Goal: Use online tool/utility: Utilize a website feature to perform a specific function

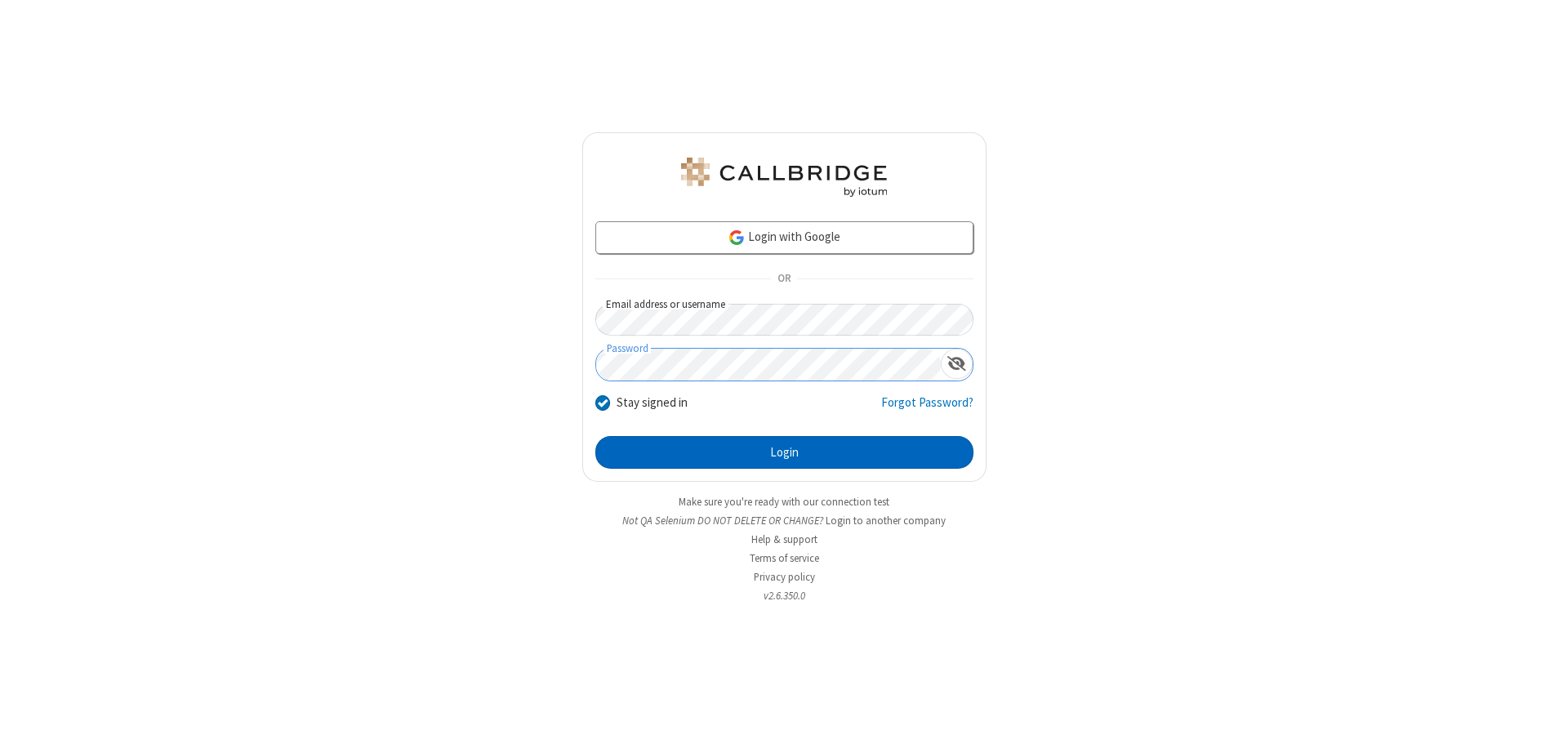
click at [784, 452] on button "Login" at bounding box center [784, 452] width 378 height 33
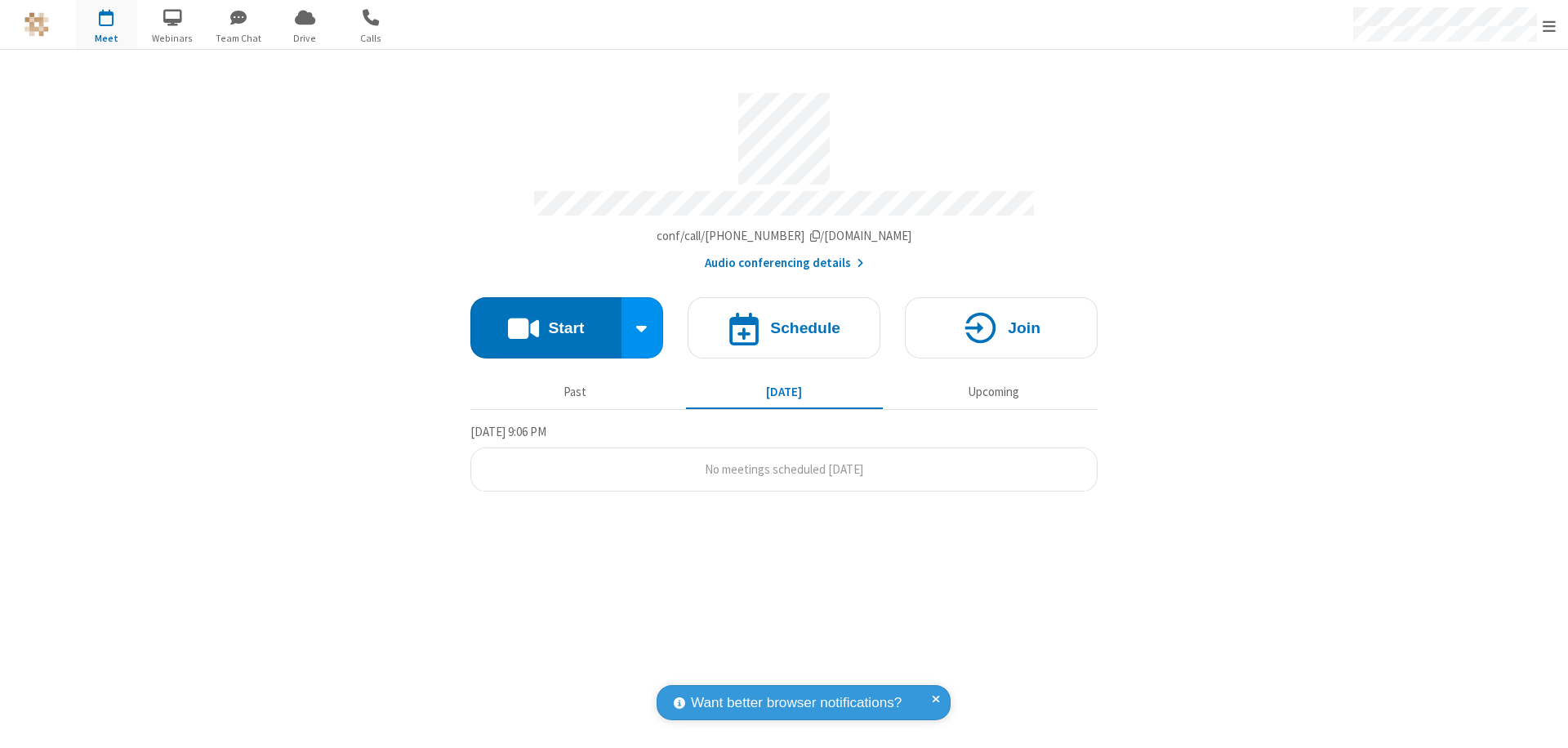
click at [545, 320] on button "Start" at bounding box center [546, 328] width 151 height 61
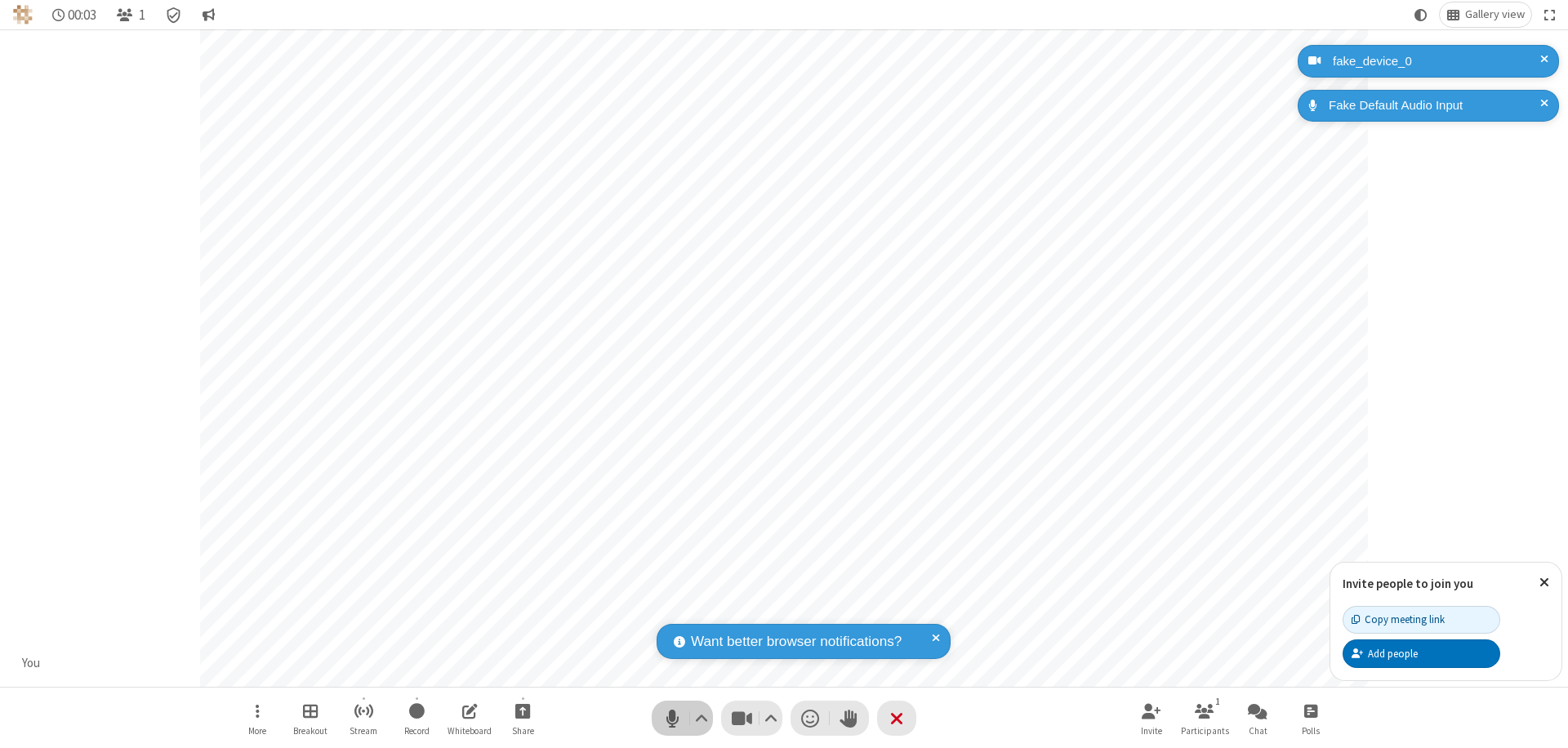
click at [672, 717] on span "Mute (⌘+Shift+A)" at bounding box center [672, 718] width 25 height 24
click at [672, 717] on span "Unmute (⌘+Shift+A)" at bounding box center [672, 718] width 25 height 24
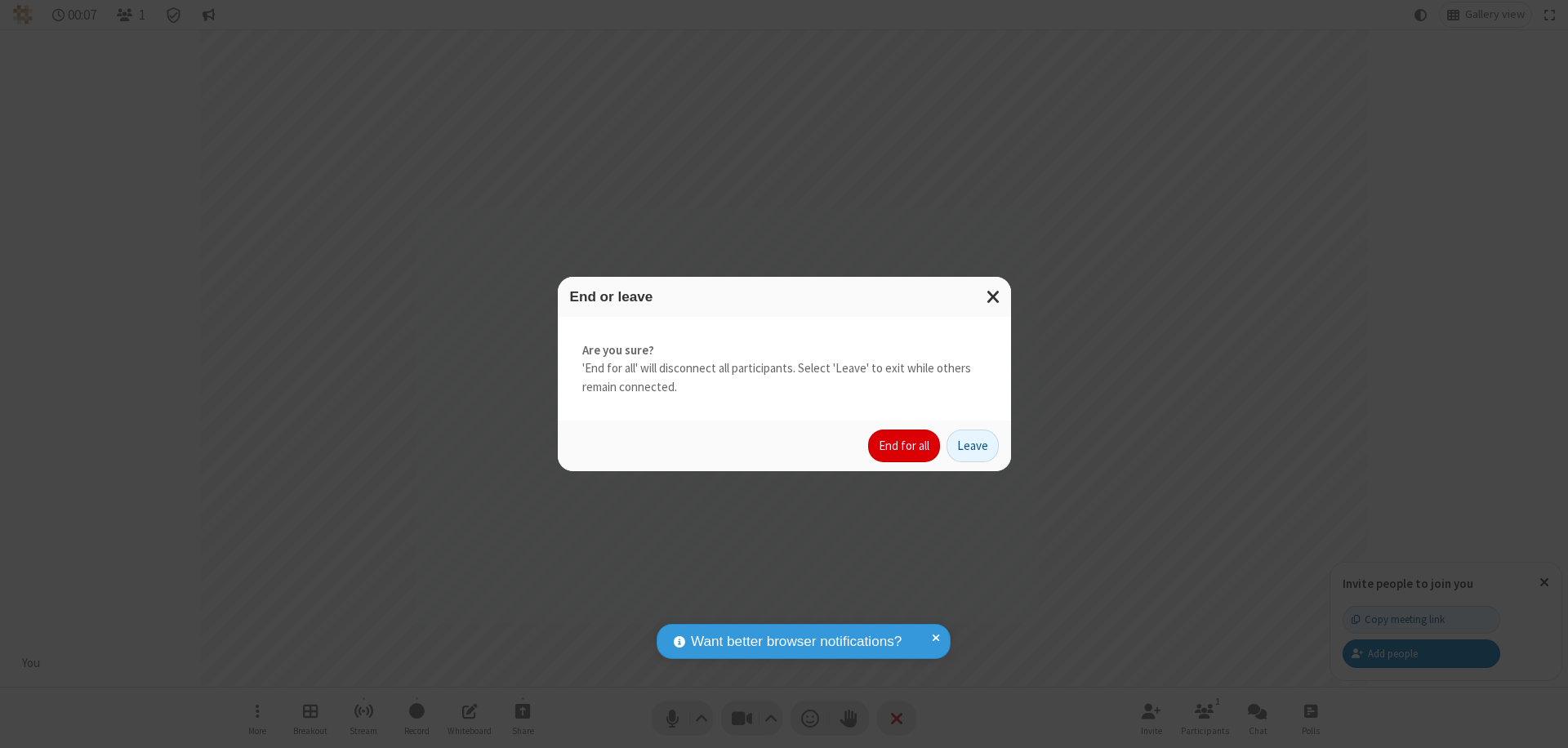
click at [905, 446] on button "End for all" at bounding box center [904, 446] width 72 height 33
